Goal: Information Seeking & Learning: Find contact information

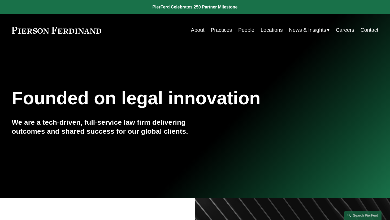
click at [226, 30] on link "Practices" at bounding box center [221, 30] width 21 height 10
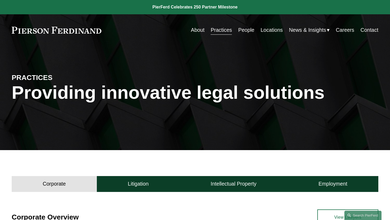
click at [251, 32] on link "People" at bounding box center [246, 30] width 16 height 10
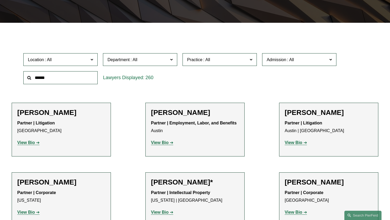
scroll to position [132, 0]
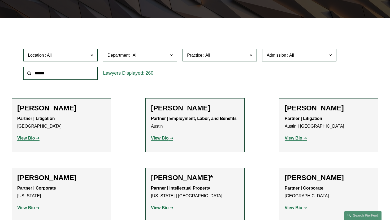
click at [78, 54] on span "Location" at bounding box center [58, 55] width 61 height 7
click at [0, 0] on link "Miami" at bounding box center [0, 0] width 0 height 0
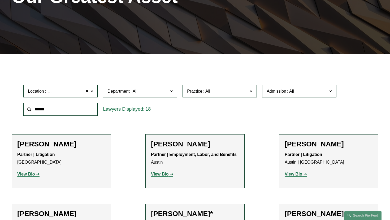
scroll to position [96, 0]
click at [167, 95] on label "Department" at bounding box center [140, 91] width 74 height 13
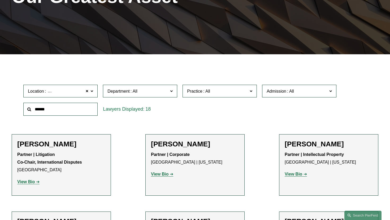
click at [0, 0] on link "Intellectual Property" at bounding box center [0, 0] width 0 height 0
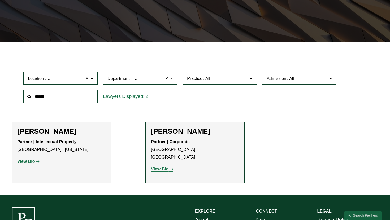
scroll to position [109, 0]
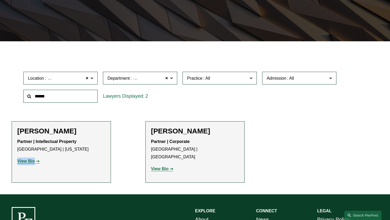
click at [163, 167] on strong "View Bio" at bounding box center [160, 169] width 18 height 5
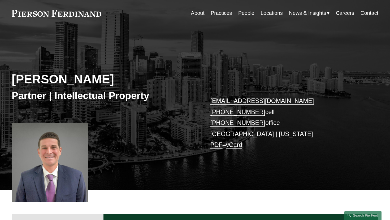
scroll to position [18, 0]
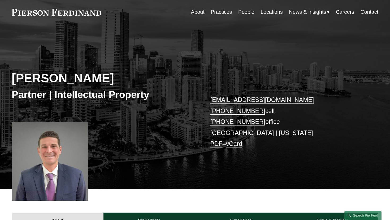
drag, startPoint x: 8, startPoint y: 80, endPoint x: 109, endPoint y: 79, distance: 101.0
click at [109, 79] on div "Benjamin I. Dach Partner | Intellectual Property ben.dach@pierferd.com +1.917.8…" at bounding box center [195, 115] width 390 height 150
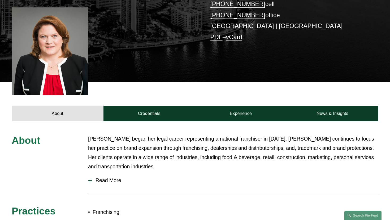
scroll to position [183, 0]
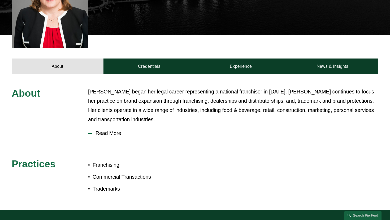
click at [103, 126] on button "Read More" at bounding box center [233, 133] width 290 height 14
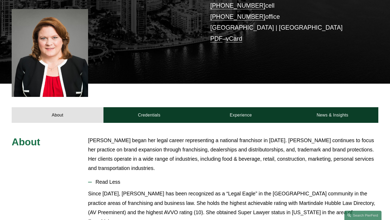
scroll to position [45, 0]
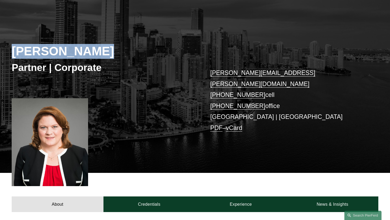
drag, startPoint x: 106, startPoint y: 56, endPoint x: 1, endPoint y: 56, distance: 105.3
click at [1, 56] on div "[PERSON_NAME] Partner | Corporate [PERSON_NAME][EMAIL_ADDRESS][PERSON_NAME][DOM…" at bounding box center [195, 93] width 390 height 160
copy h2 "[PERSON_NAME]"
